Goal: Transaction & Acquisition: Purchase product/service

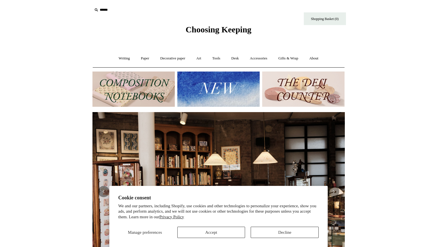
click at [218, 87] on img at bounding box center [218, 88] width 82 height 35
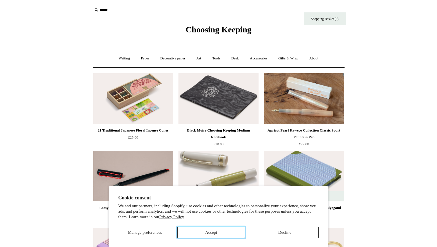
click at [224, 232] on button "Accept" at bounding box center [211, 231] width 68 height 11
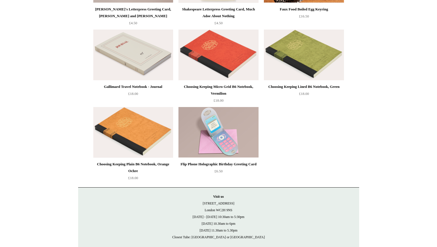
scroll to position [1293, 0]
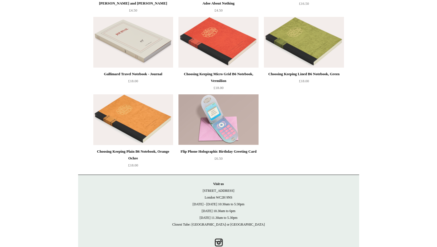
click at [232, 53] on img at bounding box center [218, 42] width 80 height 51
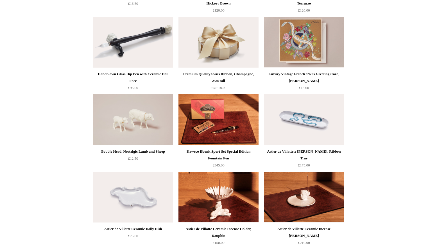
scroll to position [0, 0]
